Goal: Obtain resource: Download file/media

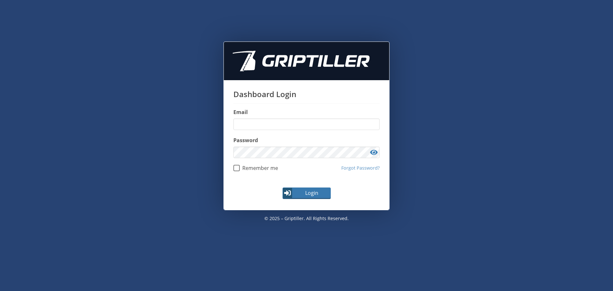
type input "**********"
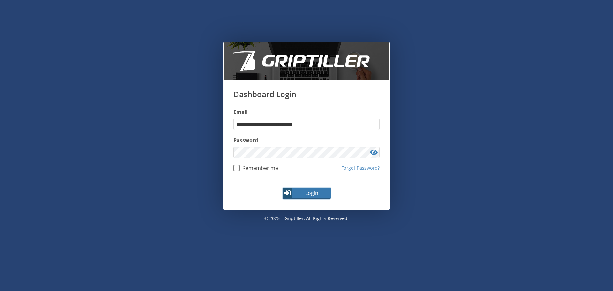
click at [301, 190] on span "Login" at bounding box center [311, 193] width 37 height 8
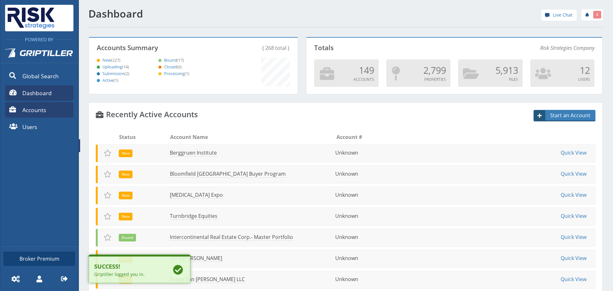
scroll to position [56, 207]
click at [45, 110] on span "Accounts" at bounding box center [34, 110] width 24 height 8
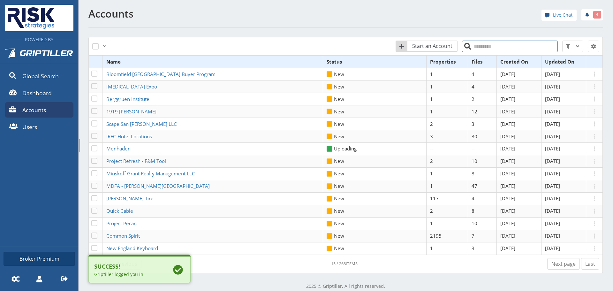
click at [492, 48] on input "search" at bounding box center [510, 47] width 96 height 12
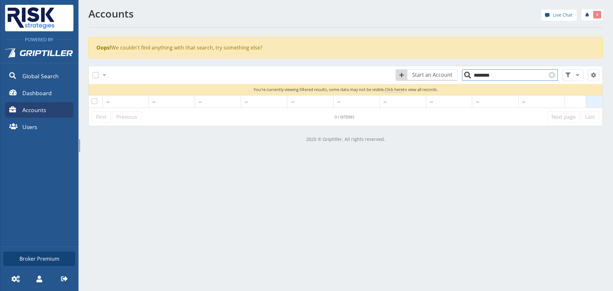
click at [487, 76] on input "********" at bounding box center [510, 75] width 96 height 12
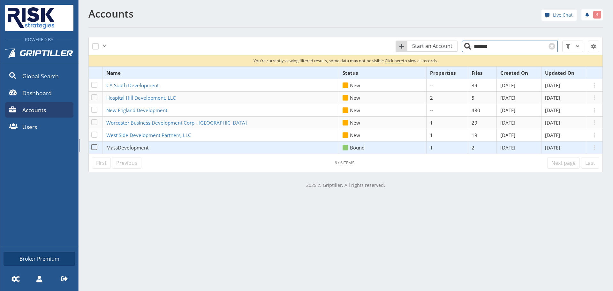
type input "*******"
click at [147, 147] on span "MassDevelopment" at bounding box center [127, 147] width 42 height 6
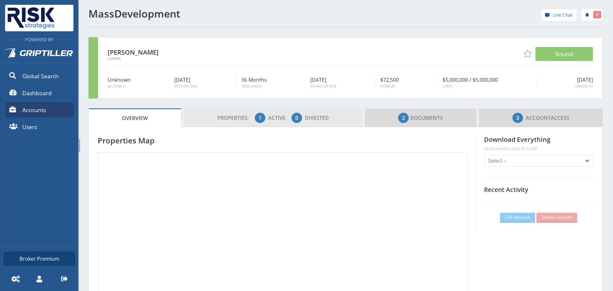
scroll to position [56, 178]
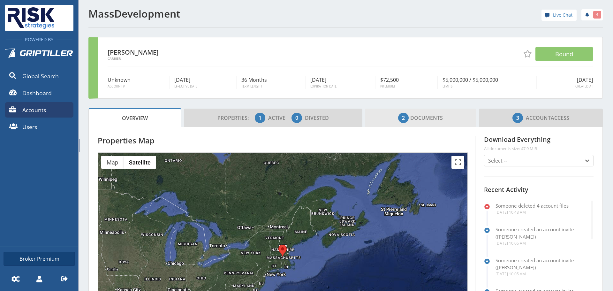
click at [410, 126] on link "2 Documents" at bounding box center [421, 118] width 112 height 19
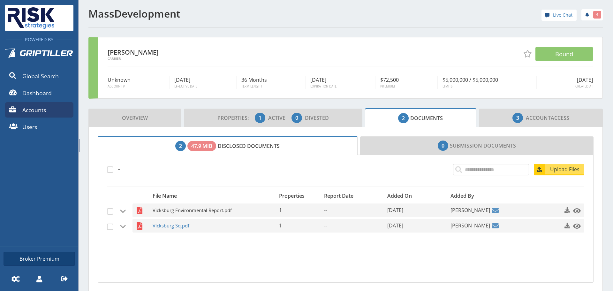
click at [216, 207] on span "Vicksburg Environmental Report.pdf" at bounding box center [207, 211] width 109 height 14
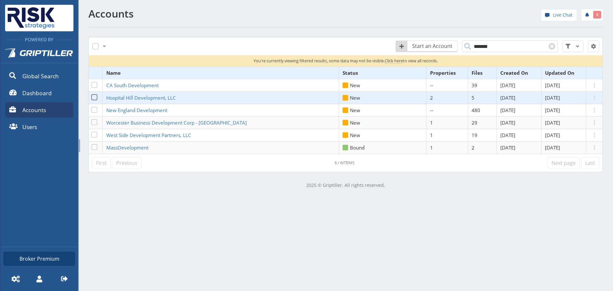
click at [182, 100] on td "Hospital Hill Development, LLC" at bounding box center [221, 98] width 237 height 12
click at [154, 94] on td "Hospital Hill Development, LLC" at bounding box center [221, 98] width 237 height 12
click at [153, 96] on span "Hospital Hill Development, LLC" at bounding box center [141, 98] width 70 height 6
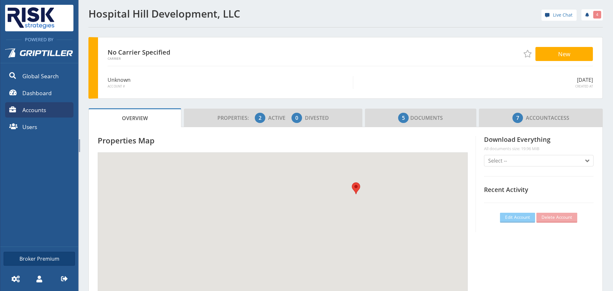
scroll to position [56, 178]
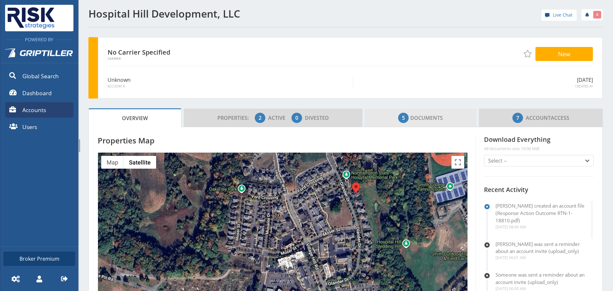
click at [402, 114] on span "5" at bounding box center [403, 118] width 3 height 8
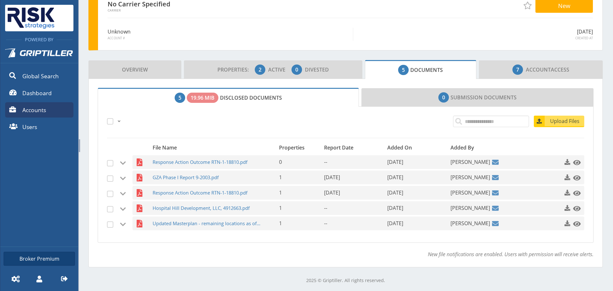
scroll to position [49, 0]
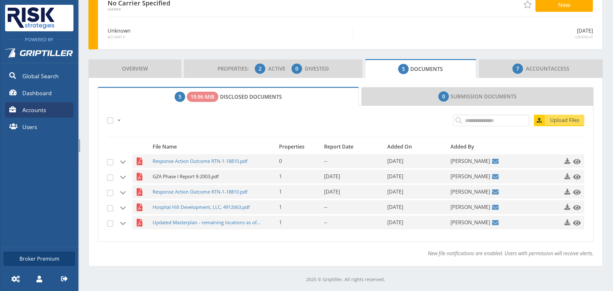
click at [200, 177] on span "GZA Phase I Report 9-2003.pdf" at bounding box center [207, 177] width 109 height 14
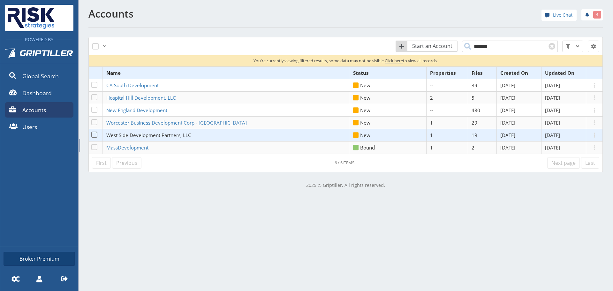
click at [164, 133] on span "West Side Development Partners, LLC" at bounding box center [148, 135] width 85 height 6
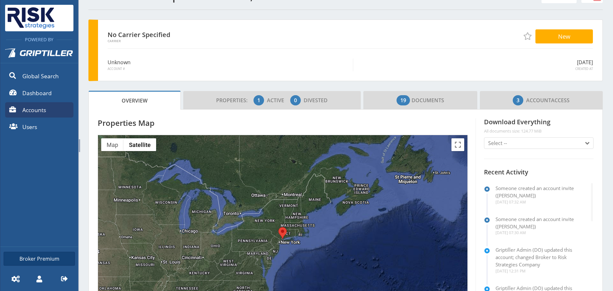
scroll to position [32, 0]
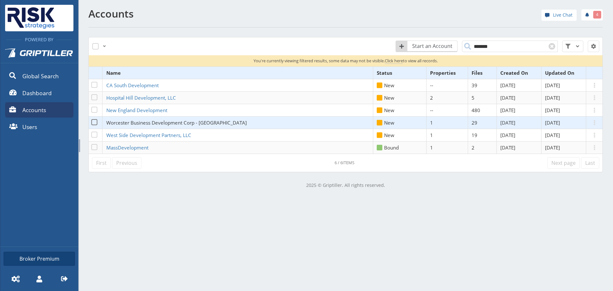
click at [152, 122] on span "Worcester Business Development Corp - [GEOGRAPHIC_DATA]" at bounding box center [176, 122] width 141 height 6
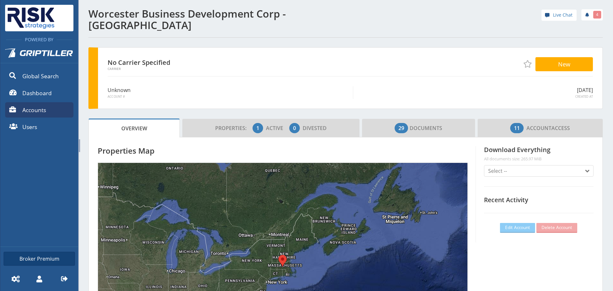
scroll to position [56, 178]
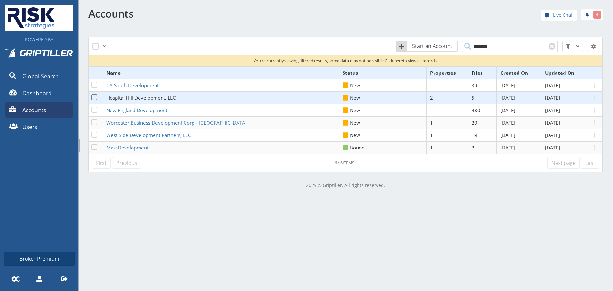
click at [153, 96] on span "Hospital Hill Development, LLC" at bounding box center [141, 98] width 70 height 6
